Goal: Transaction & Acquisition: Subscribe to service/newsletter

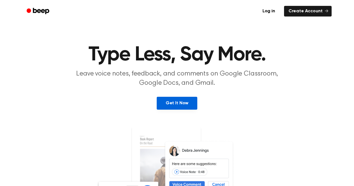
click at [183, 103] on link "Get It Now" at bounding box center [177, 103] width 41 height 13
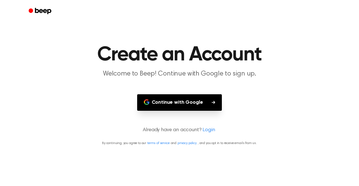
click at [183, 103] on button "Continue with Google" at bounding box center [179, 102] width 85 height 17
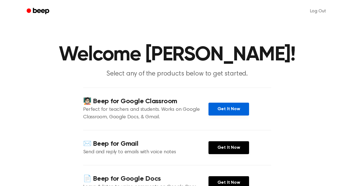
click at [219, 113] on link "Get It Now" at bounding box center [229, 109] width 41 height 13
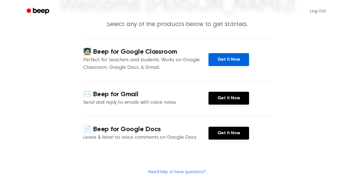
click at [227, 59] on link "Get It Now" at bounding box center [229, 59] width 41 height 13
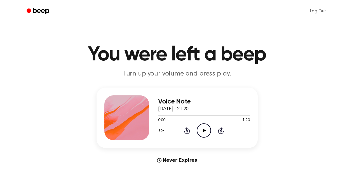
click at [205, 133] on icon "Play Audio" at bounding box center [204, 131] width 14 height 14
click at [205, 133] on icon "Pause Audio" at bounding box center [204, 131] width 14 height 14
